Goal: Information Seeking & Learning: Learn about a topic

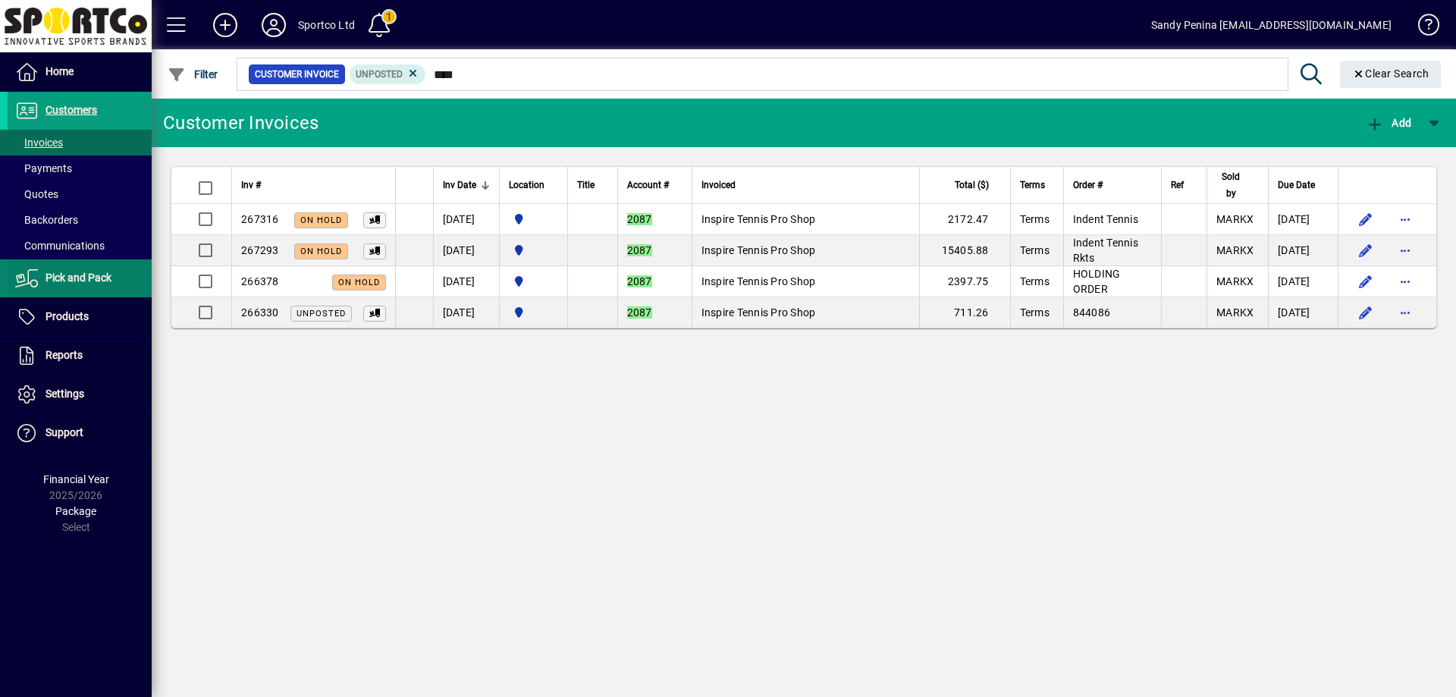
click at [91, 275] on span "Pick and Pack" at bounding box center [78, 277] width 66 height 12
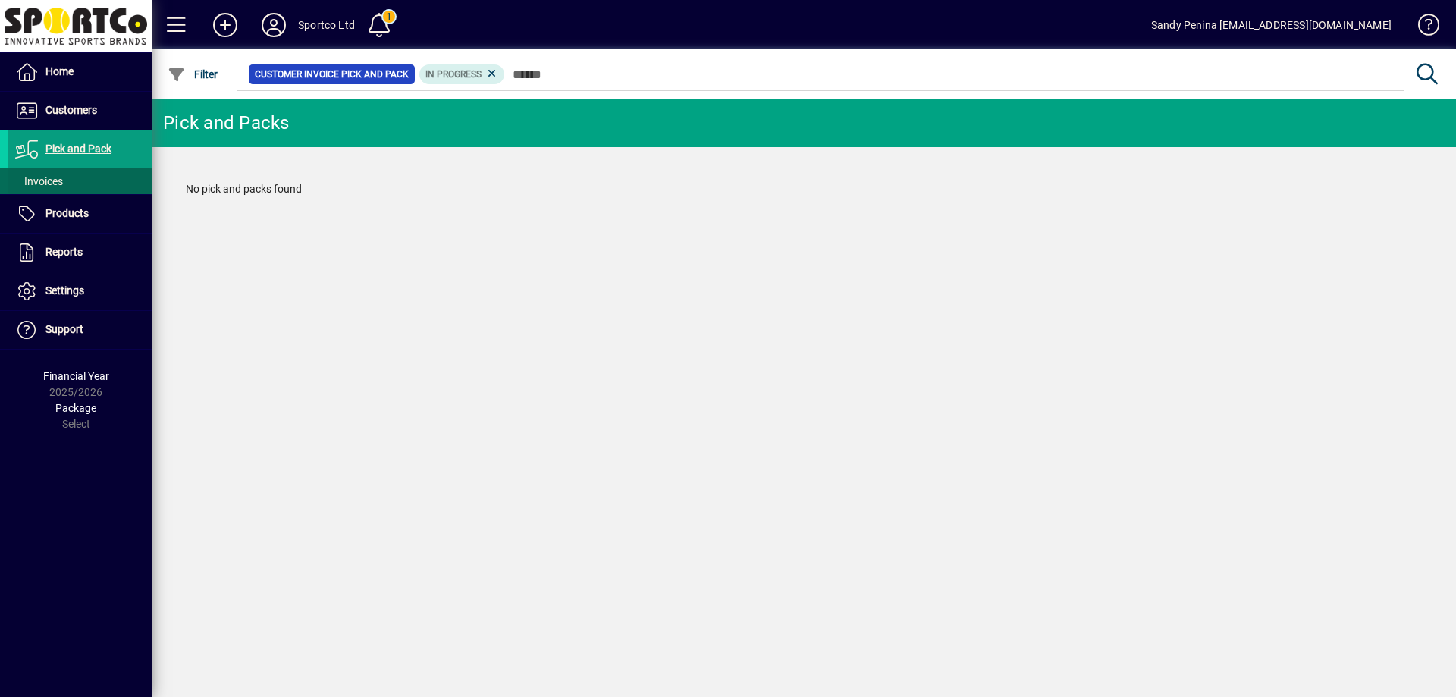
click at [34, 183] on span "Invoices" at bounding box center [39, 181] width 48 height 12
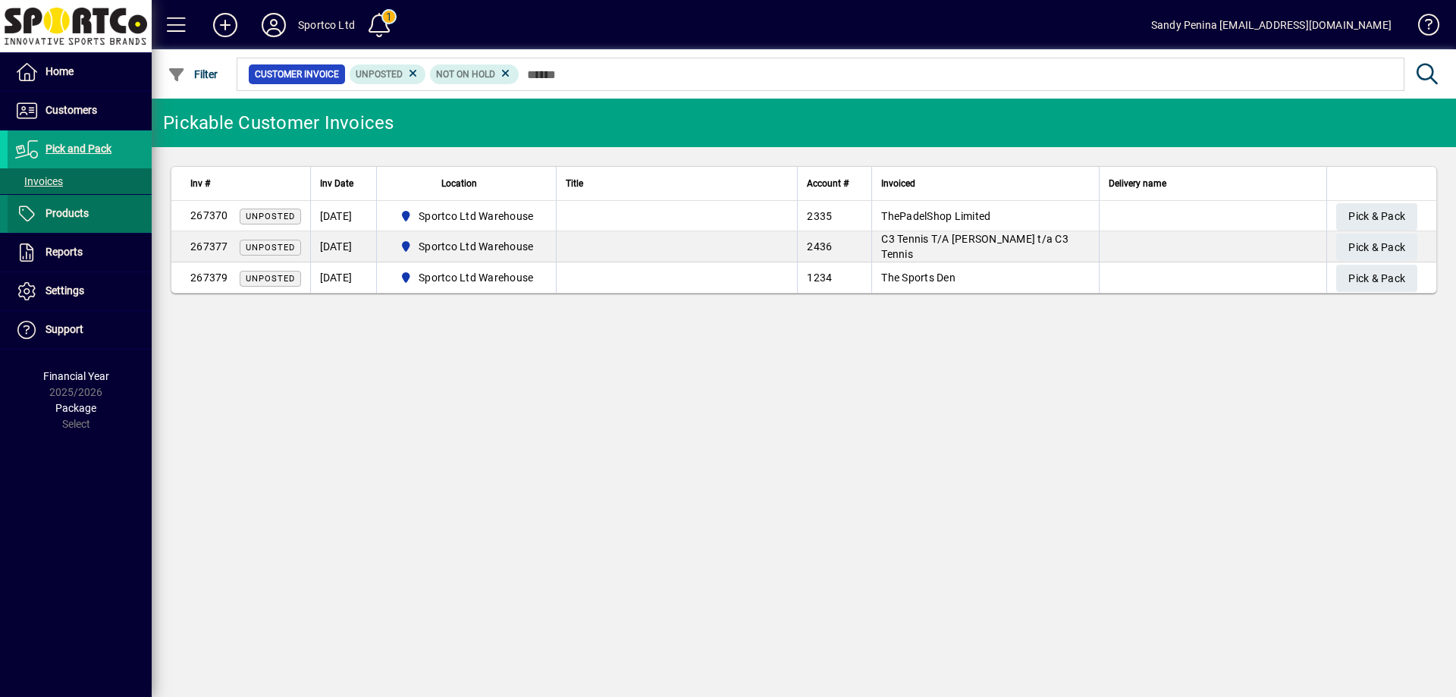
click at [63, 213] on span "Products" at bounding box center [66, 213] width 43 height 12
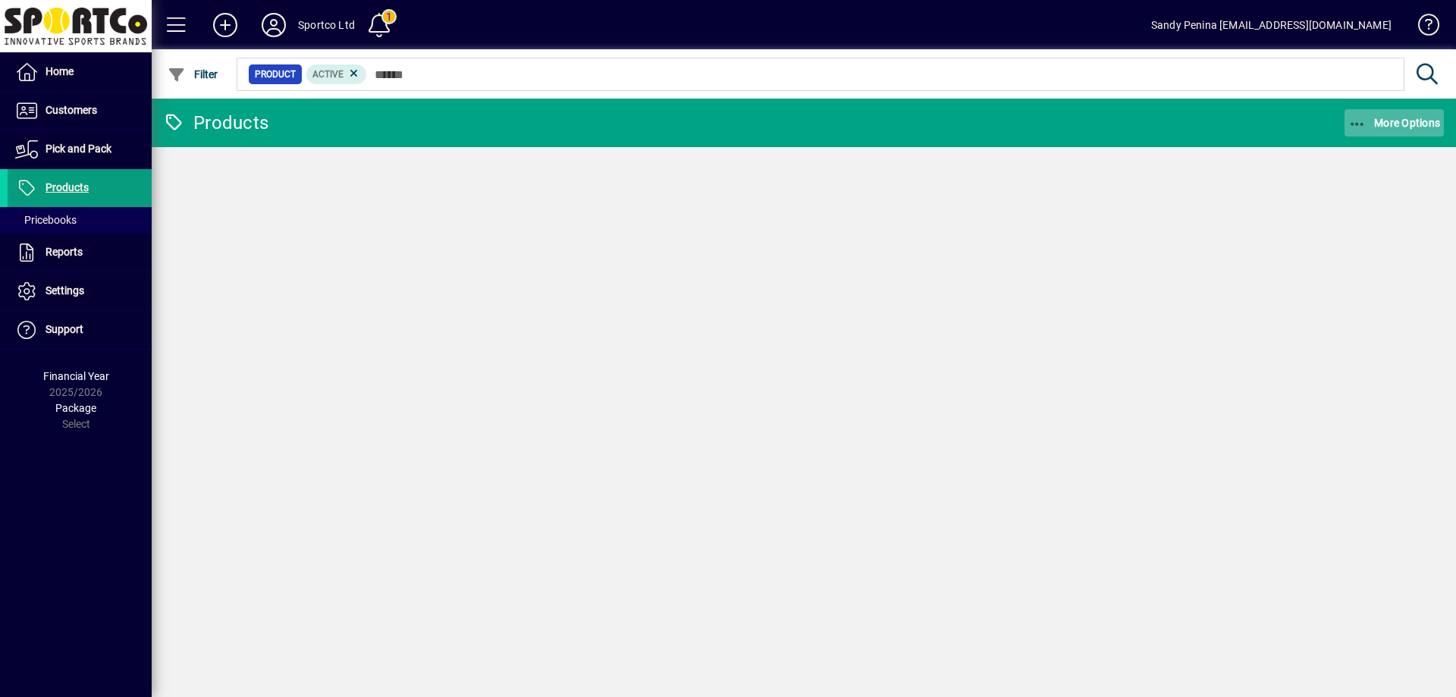
click at [1351, 114] on span "button" at bounding box center [1395, 123] width 100 height 36
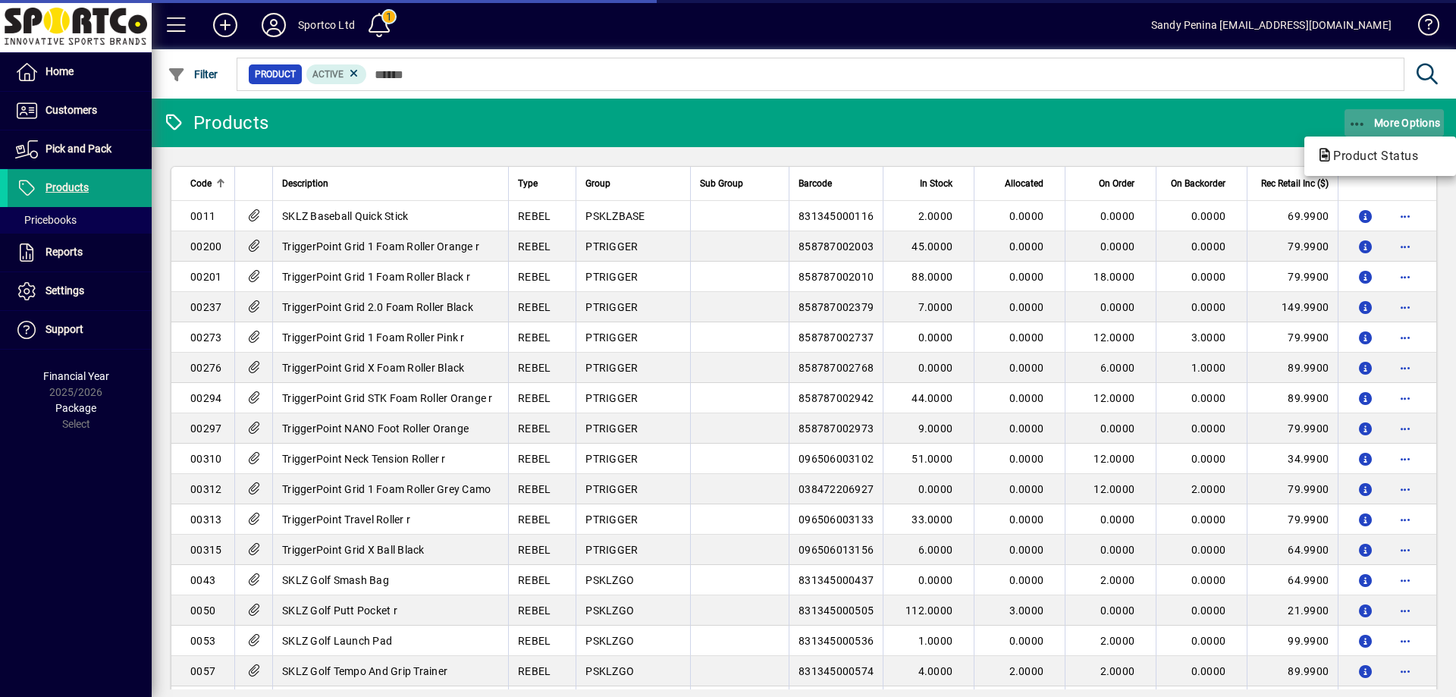
click at [1354, 124] on icon "button" at bounding box center [1357, 124] width 19 height 15
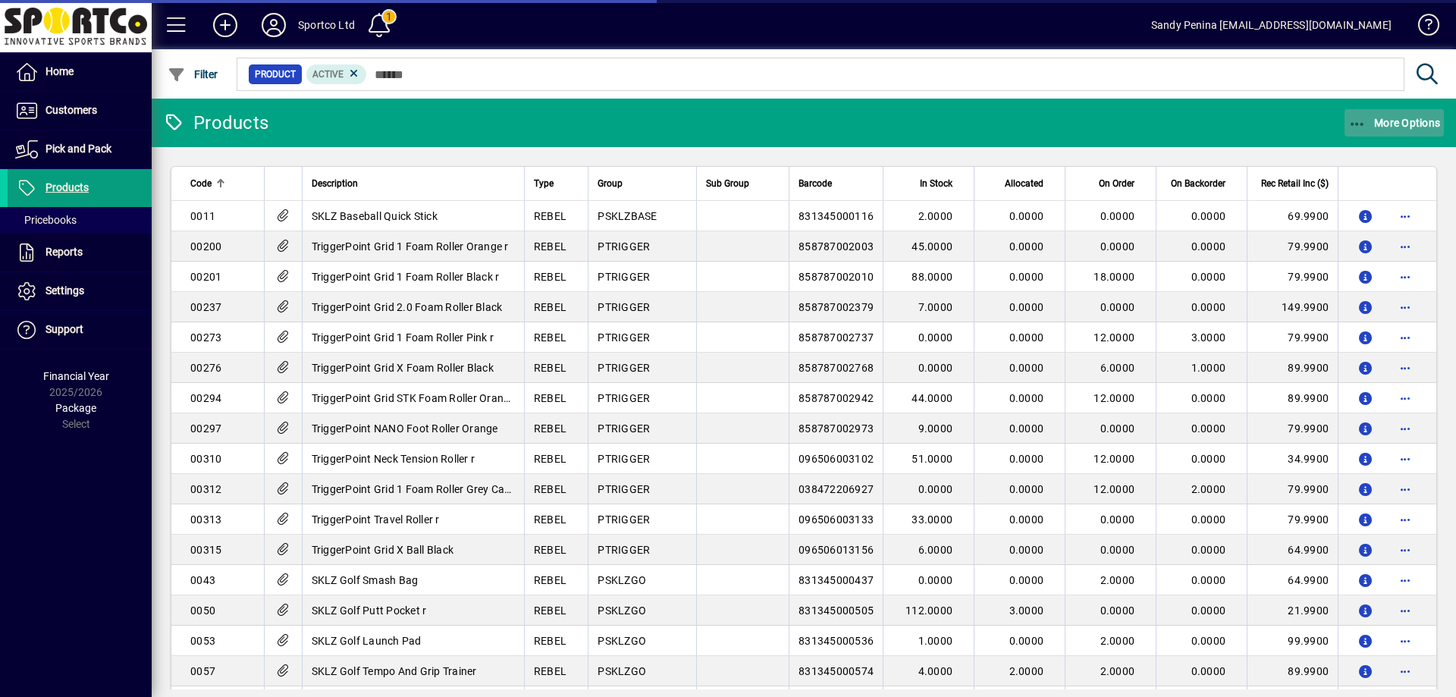
click at [1360, 117] on icon "button" at bounding box center [1357, 124] width 19 height 15
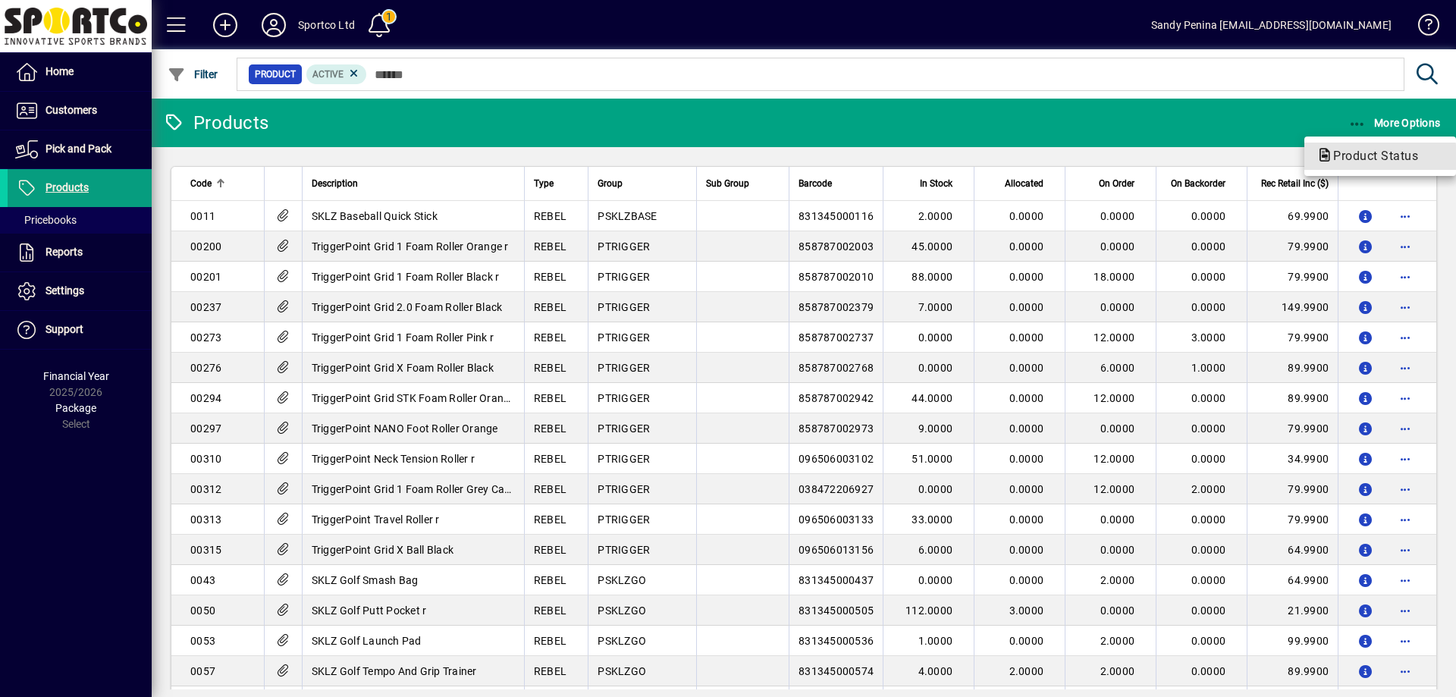
click at [1348, 158] on span "Product Status" at bounding box center [1370, 156] width 109 height 14
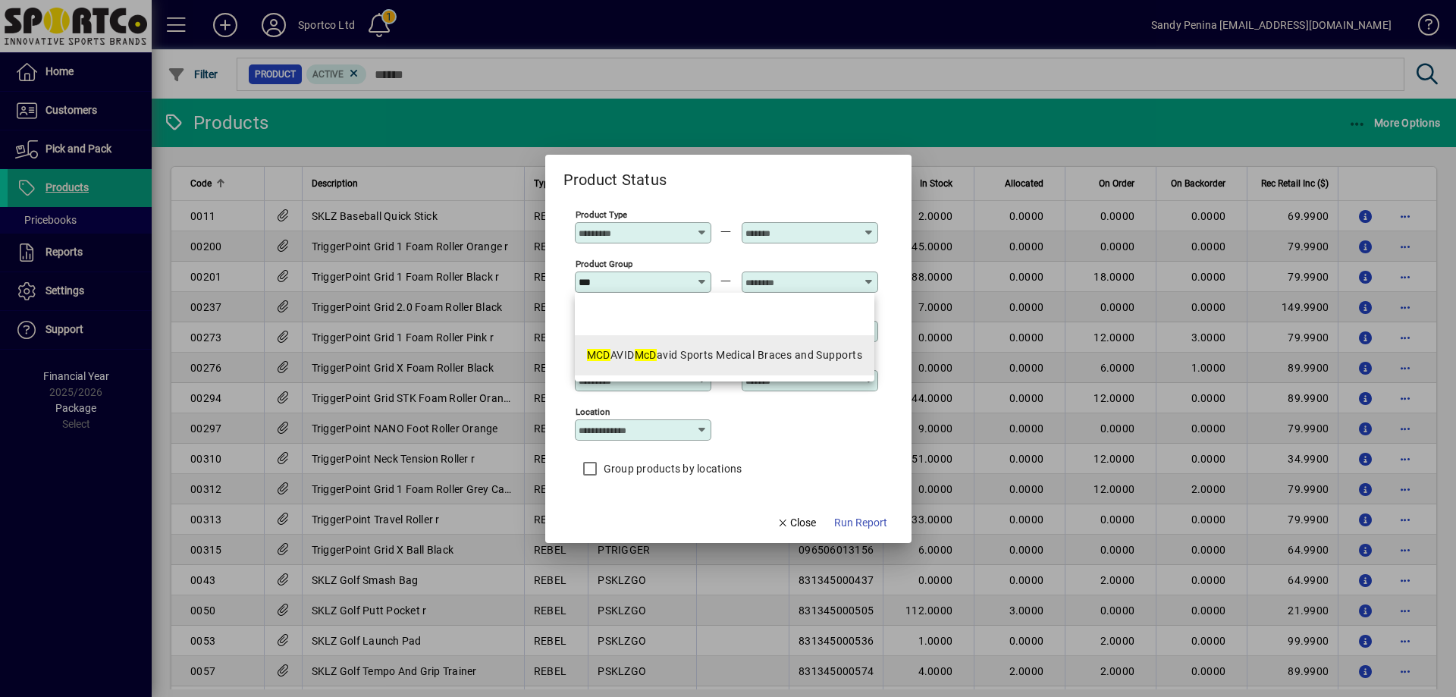
click at [674, 356] on div "MCD AVID McD avid Sports Medical Braces and Supports" at bounding box center [724, 355] width 275 height 16
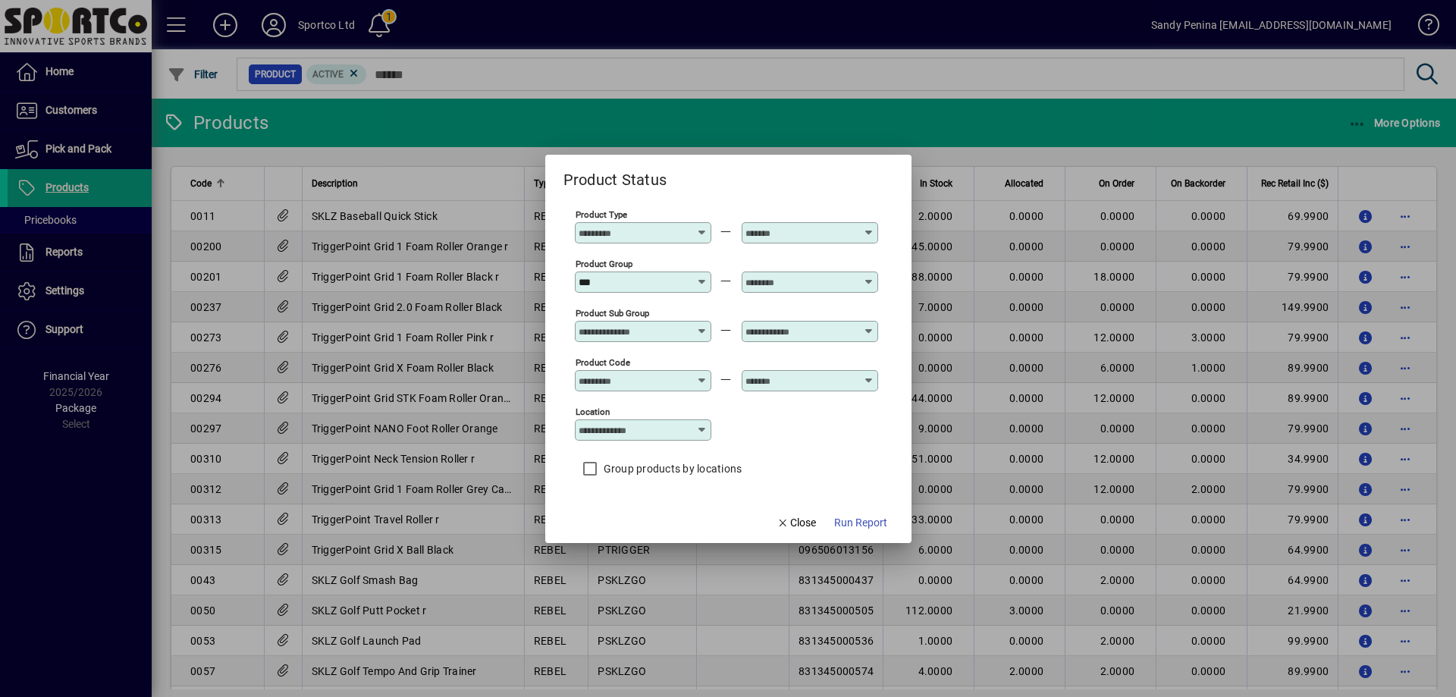
type input "**********"
click at [826, 276] on input "text" at bounding box center [800, 282] width 111 height 12
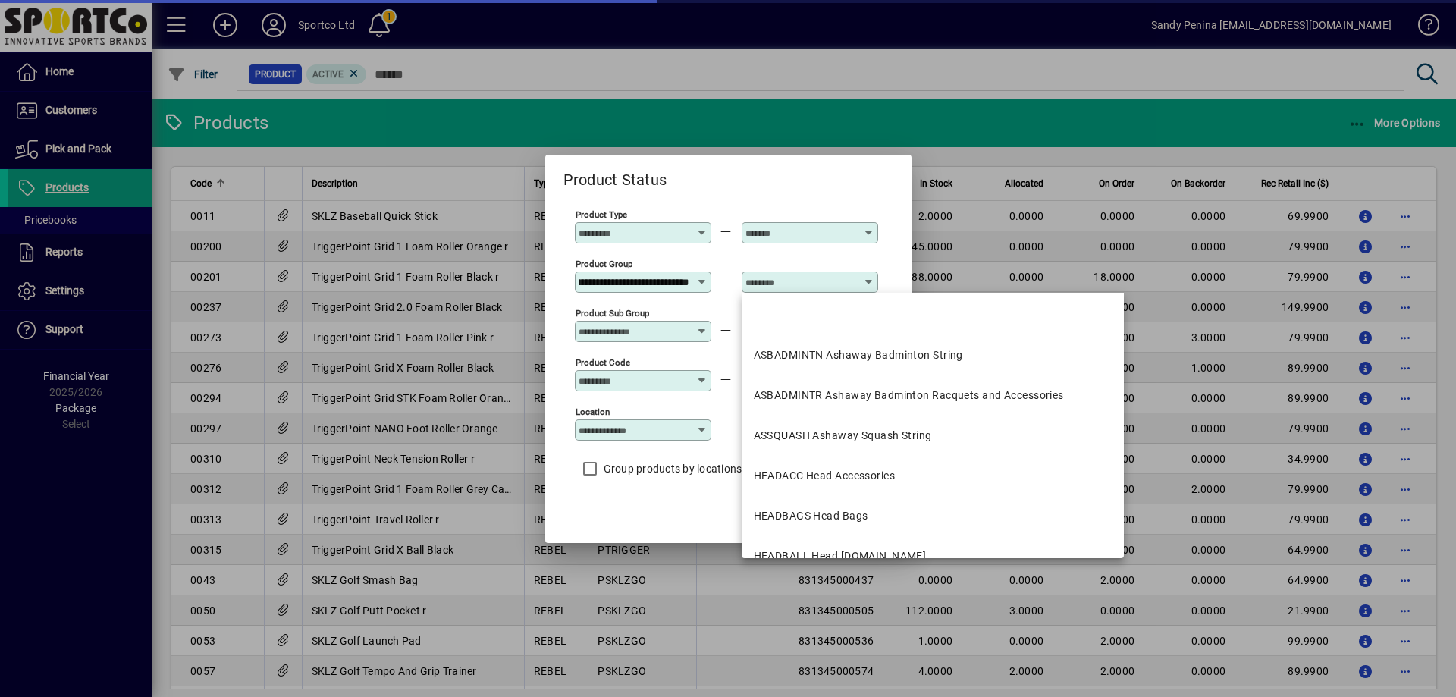
scroll to position [0, 0]
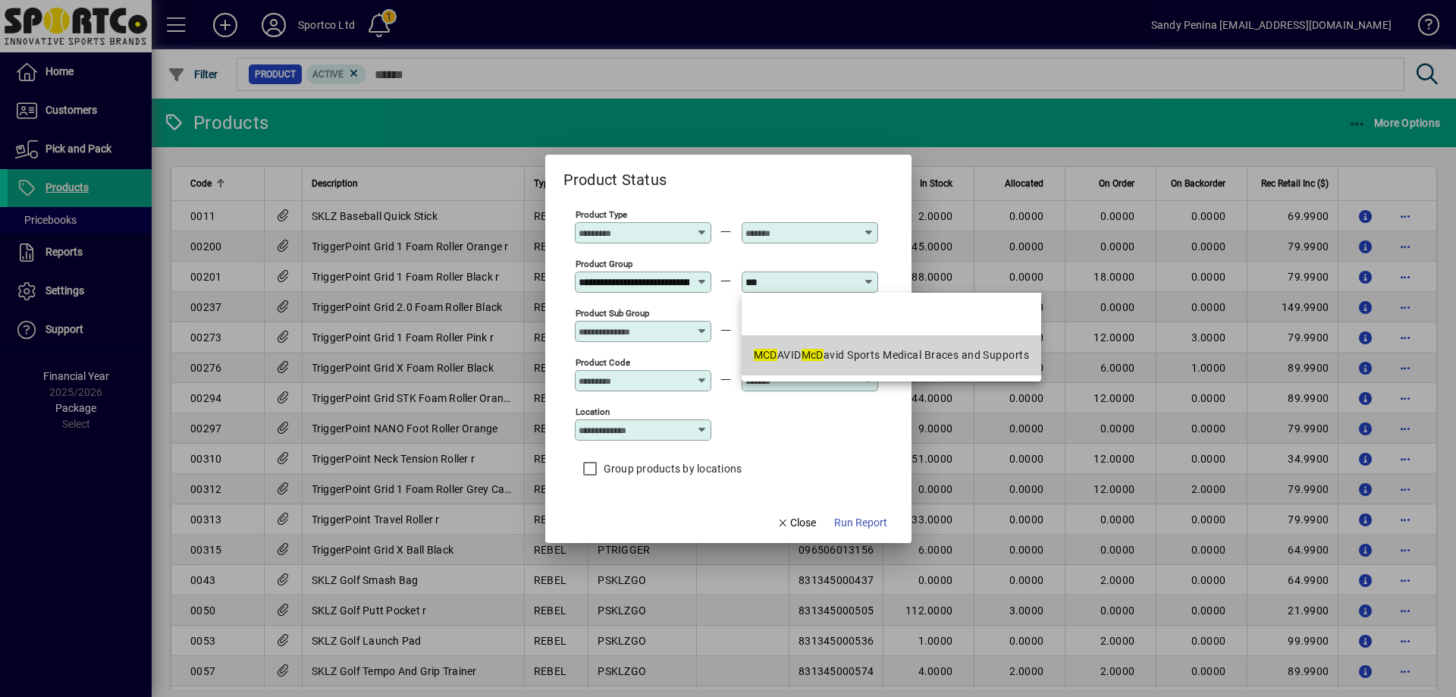
click at [845, 347] on div "MCD AVID McD avid Sports Medical Braces and Supports" at bounding box center [891, 355] width 275 height 16
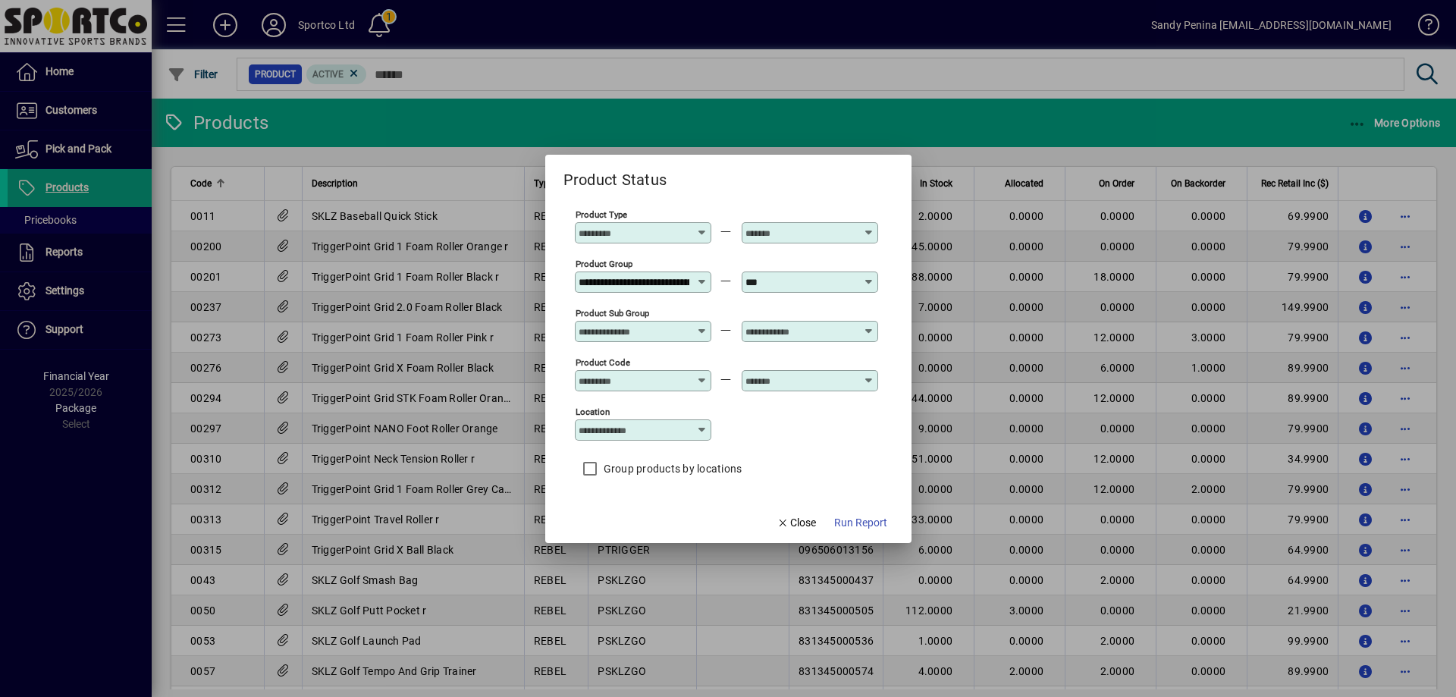
type input "**********"
click at [862, 524] on span "Run Report" at bounding box center [860, 523] width 53 height 16
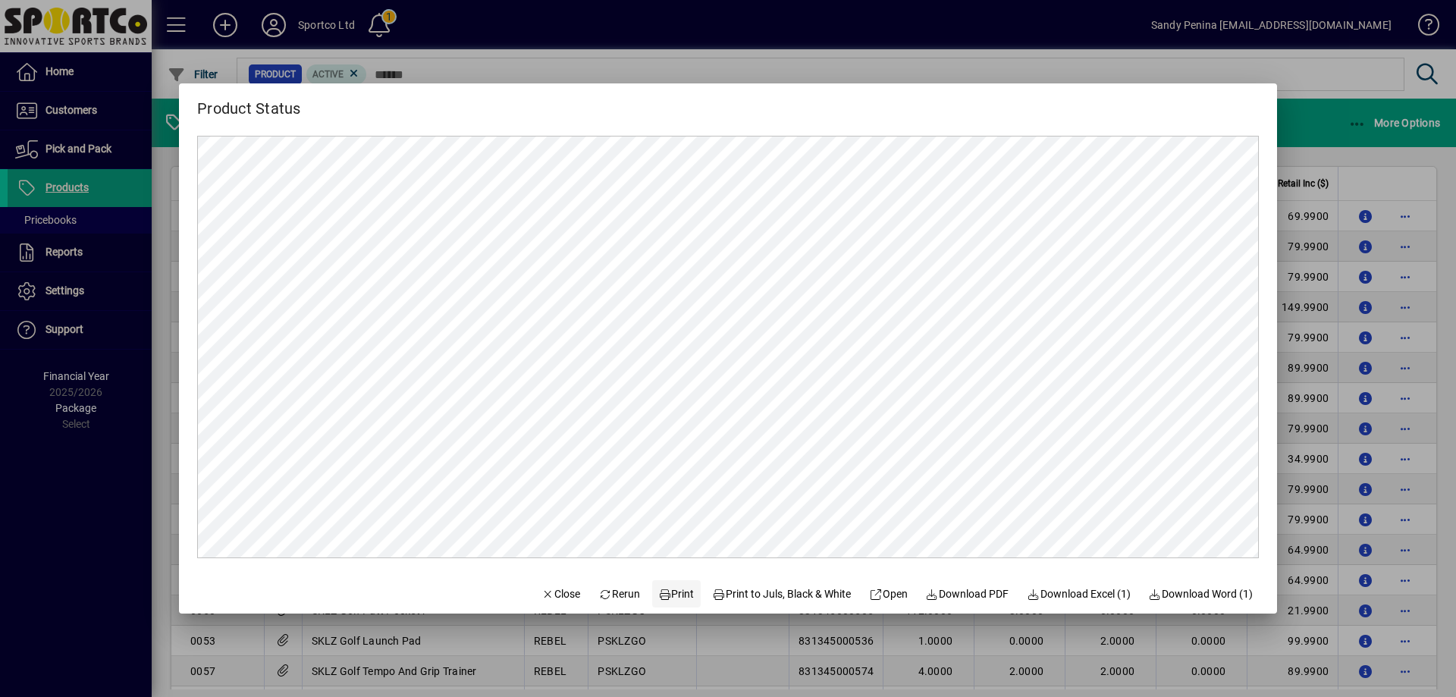
scroll to position [0, 0]
click at [666, 594] on span "Print" at bounding box center [676, 594] width 36 height 16
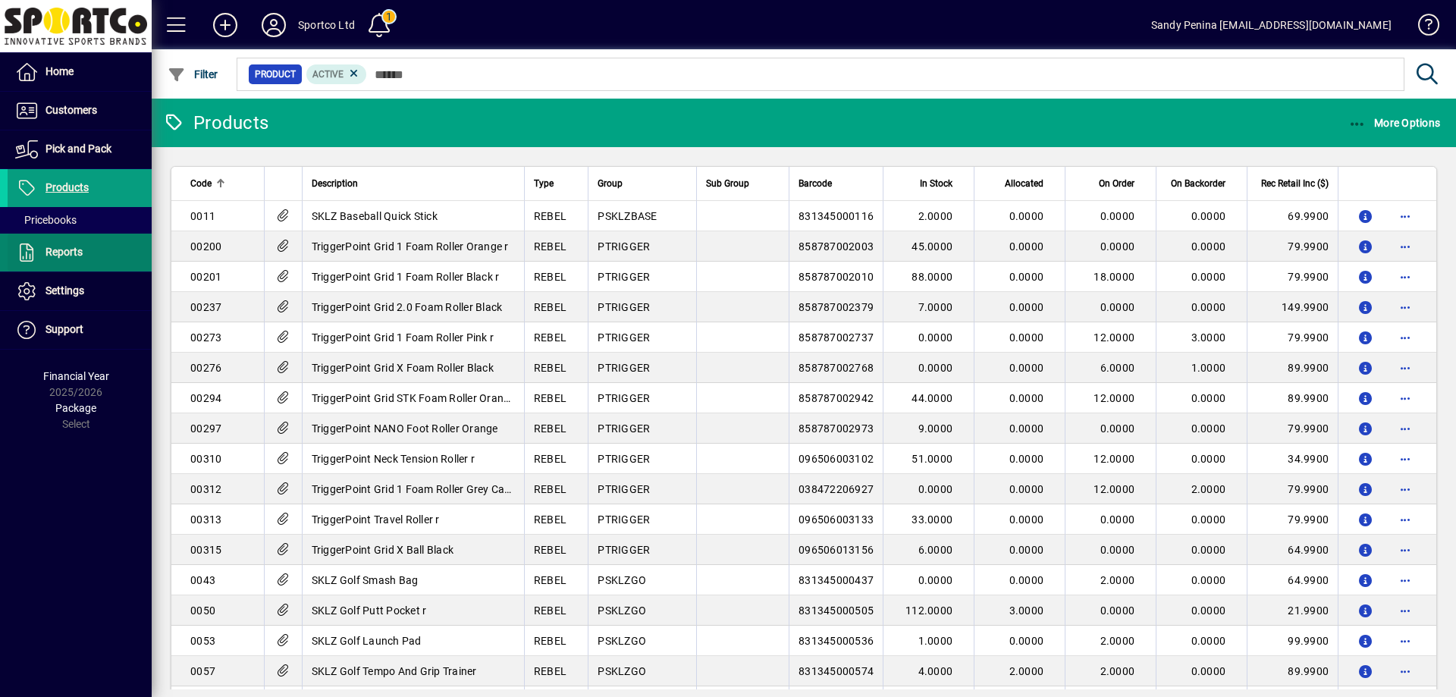
click at [55, 255] on span "Reports" at bounding box center [63, 252] width 37 height 12
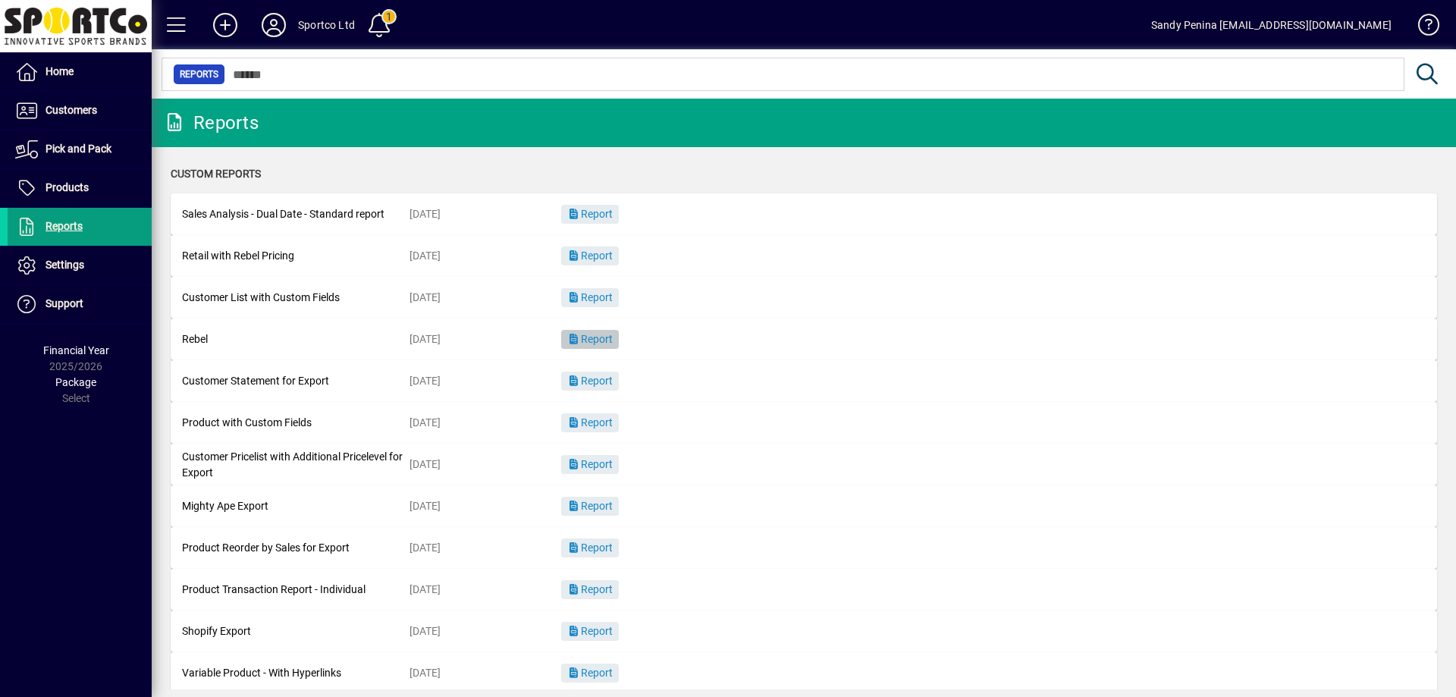
click at [603, 338] on span "Report" at bounding box center [589, 339] width 45 height 12
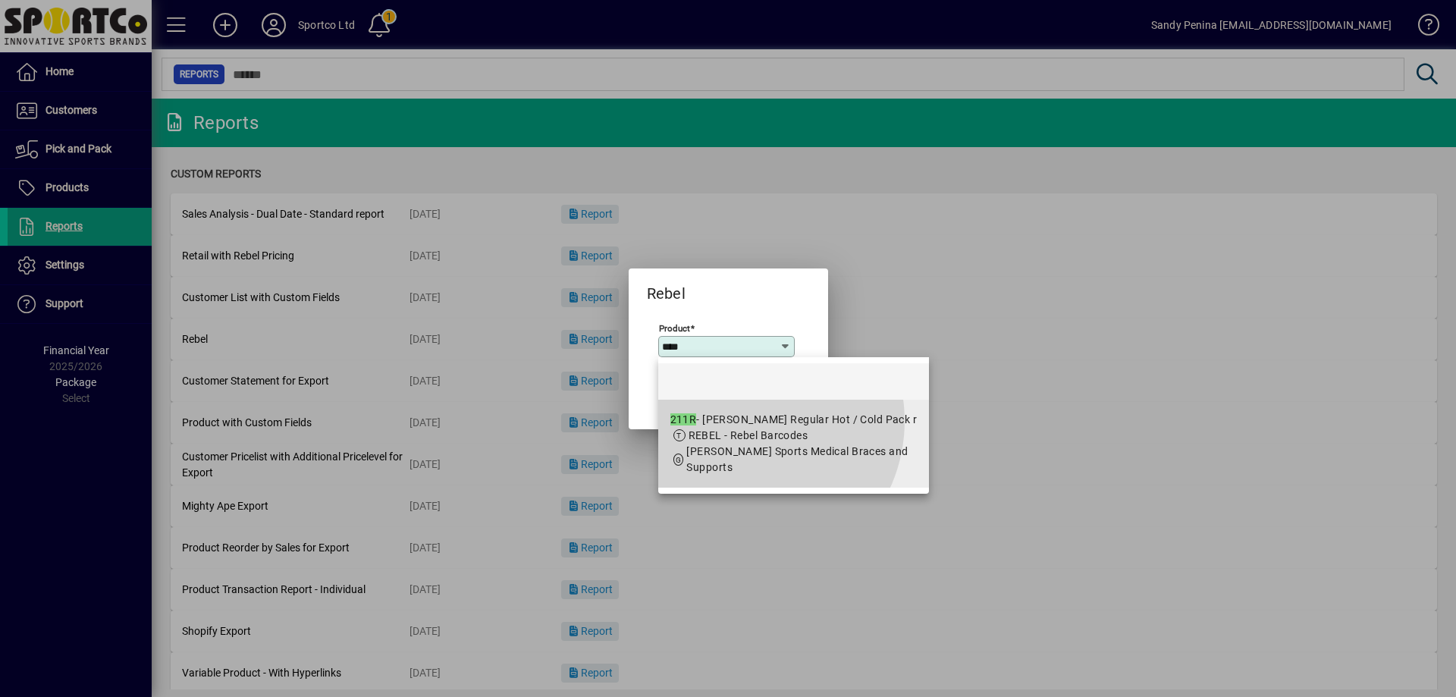
click at [743, 421] on div "211R - [PERSON_NAME] Regular Hot / Cold Pack r" at bounding box center [793, 420] width 247 height 16
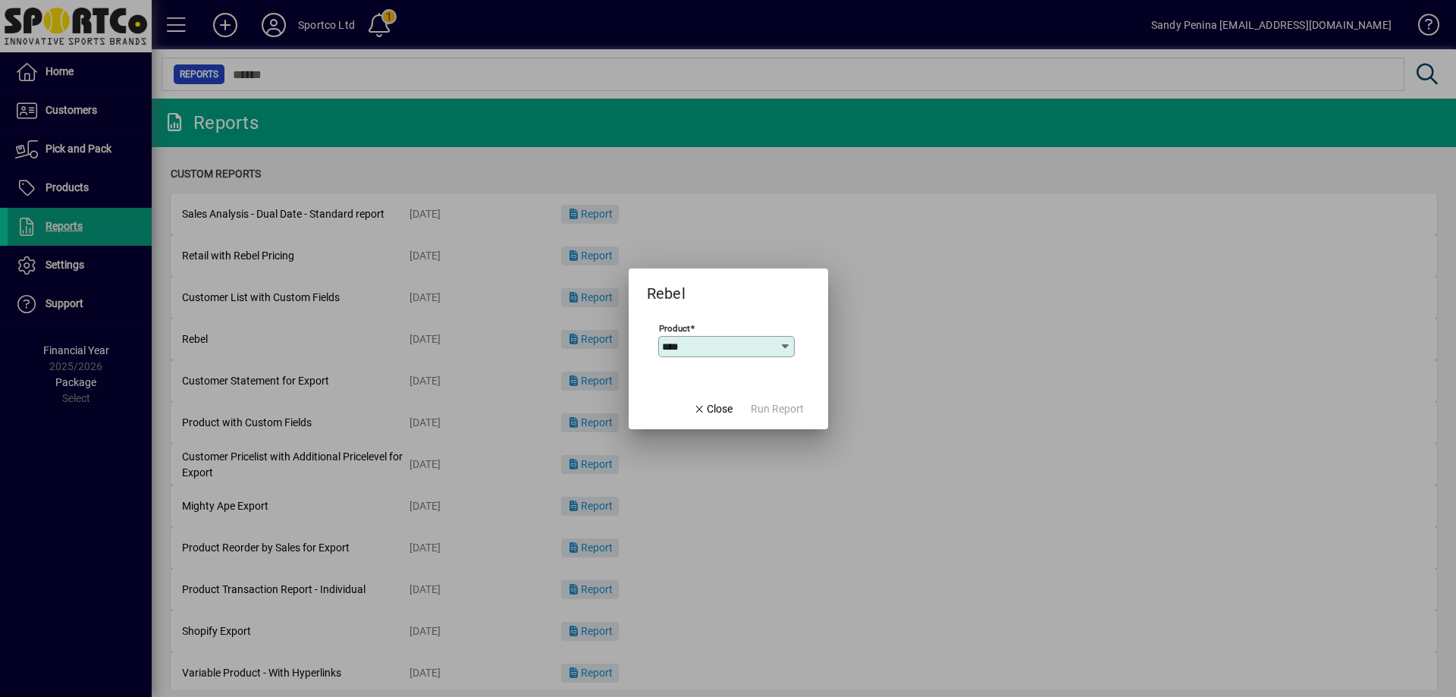
type input "**********"
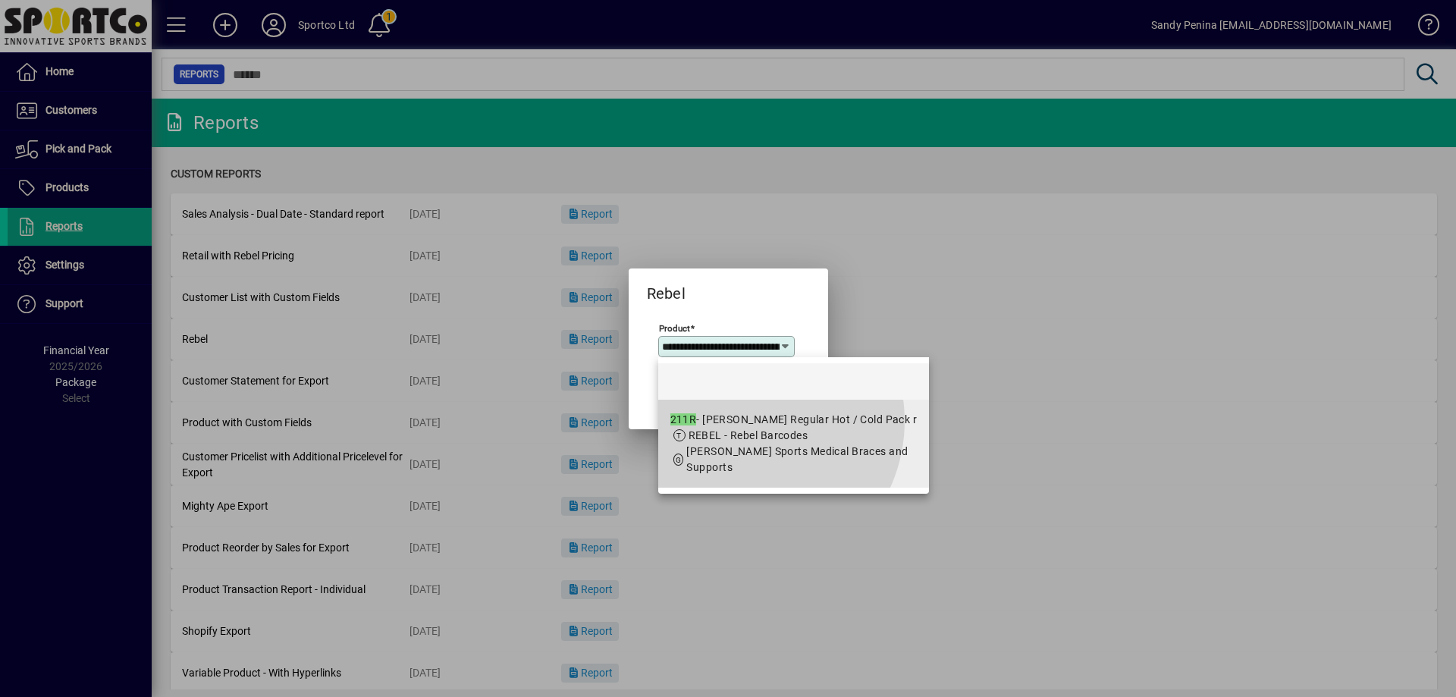
scroll to position [0, 87]
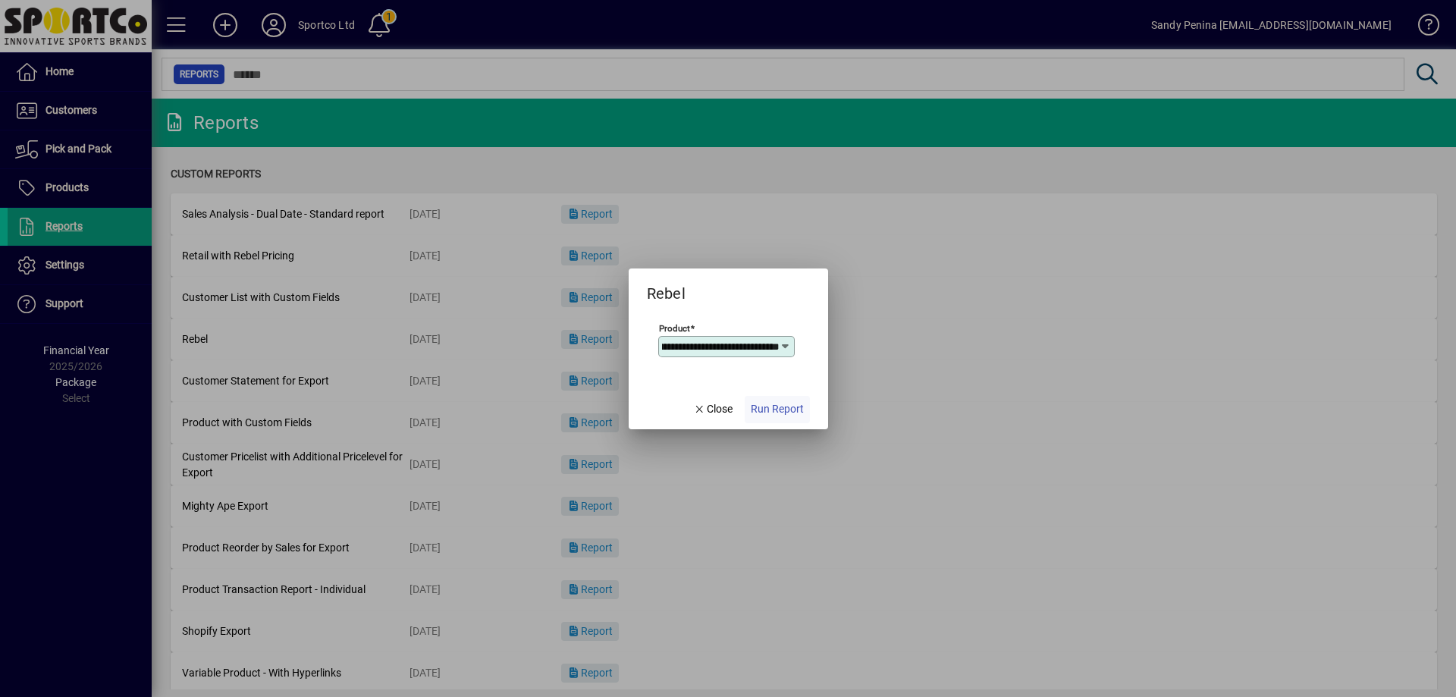
click at [770, 407] on span "Run Report" at bounding box center [777, 409] width 53 height 16
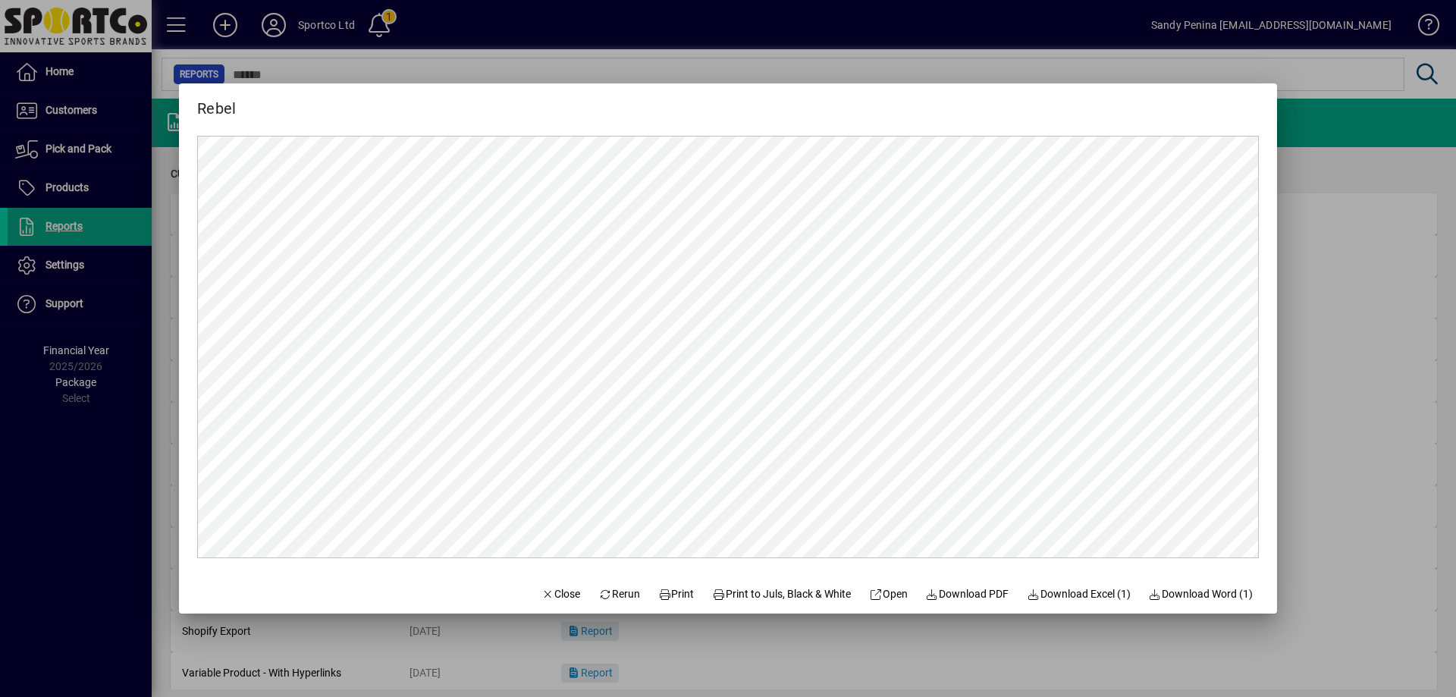
scroll to position [0, 0]
click at [671, 590] on span "Print" at bounding box center [676, 594] width 36 height 16
click at [551, 598] on span "Close" at bounding box center [560, 594] width 39 height 16
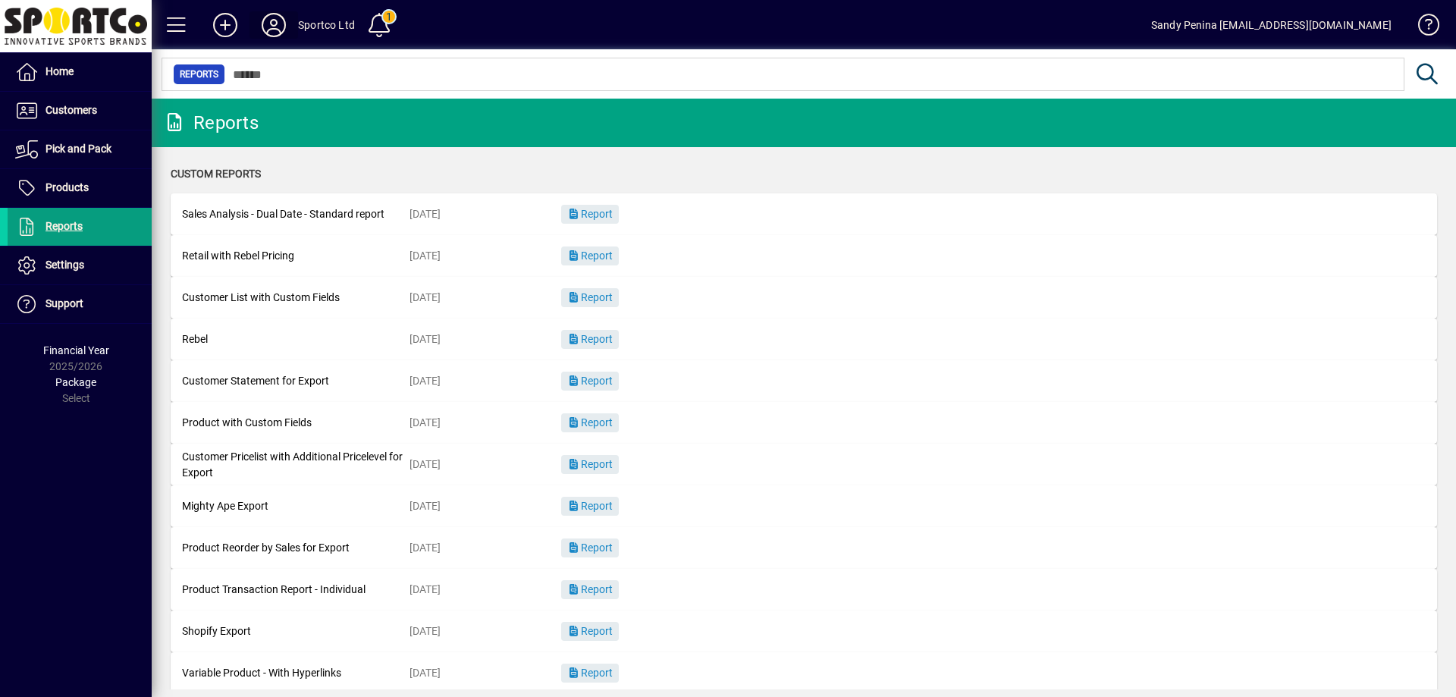
click at [265, 17] on icon at bounding box center [274, 25] width 30 height 24
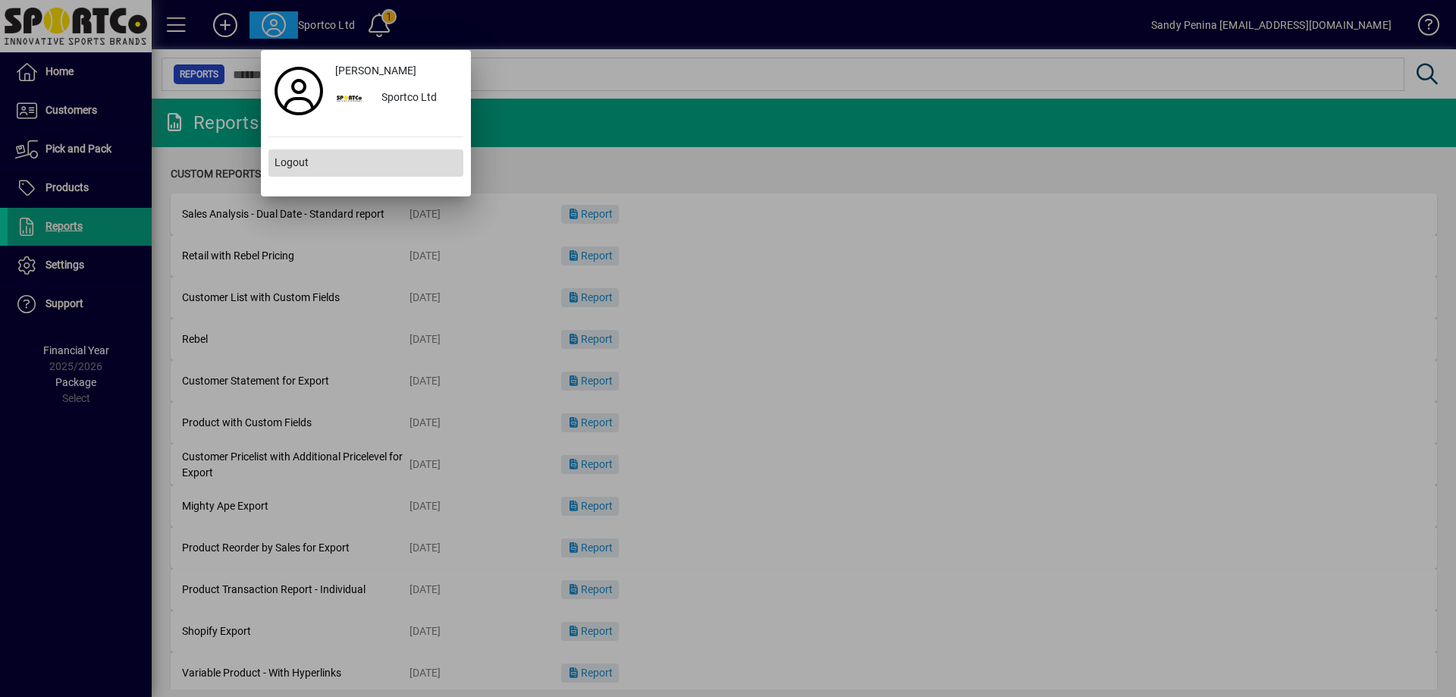
click at [290, 153] on span at bounding box center [365, 163] width 195 height 36
